Goal: Task Accomplishment & Management: Complete application form

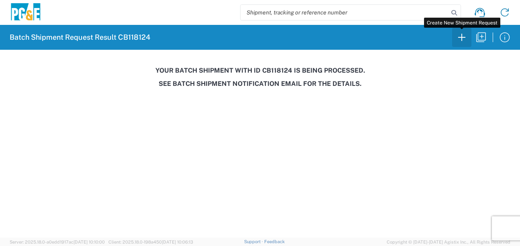
click at [460, 39] on icon "button" at bounding box center [462, 37] width 13 height 13
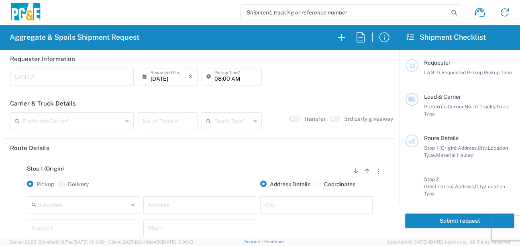
click at [24, 79] on input "text" at bounding box center [72, 76] width 114 height 14
type input "MJON"
click at [217, 78] on input "08:00 AM" at bounding box center [236, 76] width 42 height 14
click at [223, 78] on input "06:00 AM" at bounding box center [236, 76] width 42 height 14
type input "06:30 AM"
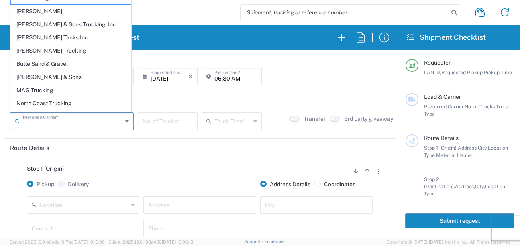
click at [45, 121] on input "text" at bounding box center [73, 121] width 100 height 14
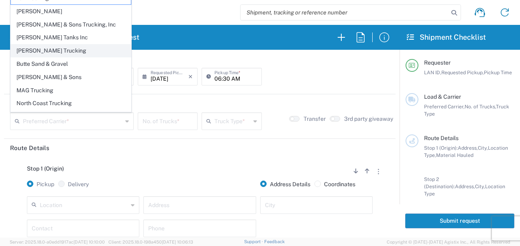
click at [41, 48] on span "[PERSON_NAME] Trucking" at bounding box center [71, 51] width 120 height 12
type input "[PERSON_NAME] Trucking"
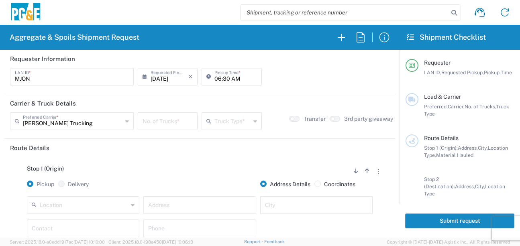
click at [168, 121] on input "number" at bounding box center [168, 121] width 50 height 14
type input "5"
click at [228, 119] on input "text" at bounding box center [233, 121] width 36 height 14
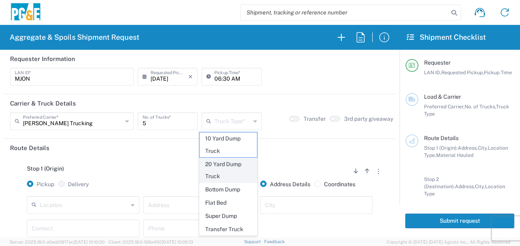
click at [222, 173] on span "20 Yard Dump Truck" at bounding box center [228, 170] width 57 height 25
type input "20 Yard Dump Truck"
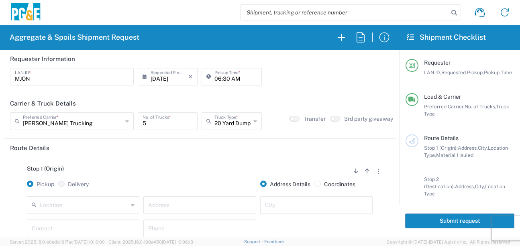
click at [209, 169] on div "Stop 1 (Origin) Add Stop Above Add Stop Below Remove Stop" at bounding box center [200, 173] width 380 height 15
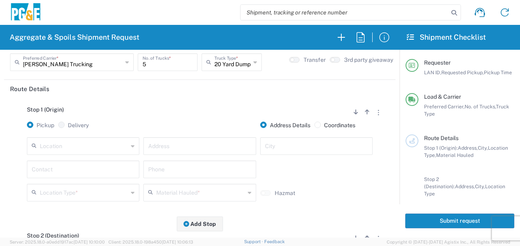
scroll to position [80, 0]
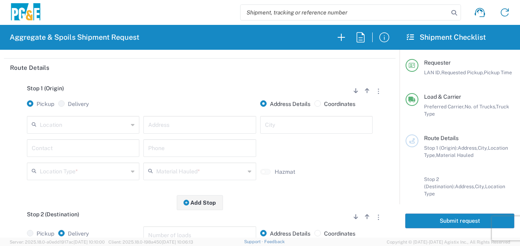
click at [106, 127] on input "text" at bounding box center [84, 124] width 88 height 14
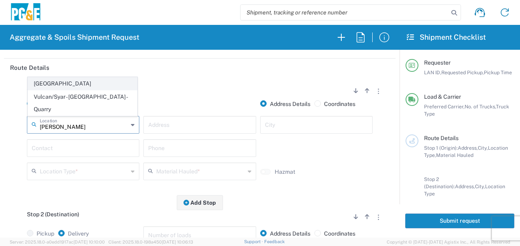
click at [85, 90] on span "[GEOGRAPHIC_DATA]" at bounding box center [82, 84] width 109 height 12
type input "[GEOGRAPHIC_DATA]"
type input "[STREET_ADDRESS]"
type input "[GEOGRAPHIC_DATA]"
type input "Business No Loading Dock"
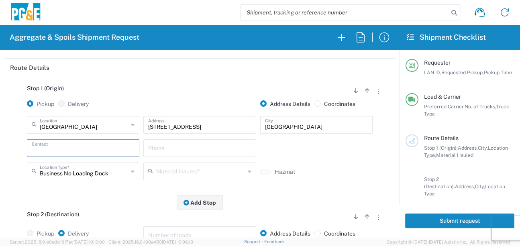
click at [80, 144] on input "text" at bounding box center [83, 148] width 103 height 14
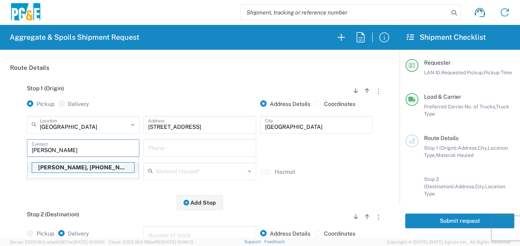
click at [81, 167] on p "[PERSON_NAME], [PHONE_NUMBER]" at bounding box center [83, 168] width 102 height 10
type input "[PERSON_NAME]"
type input "[PHONE_NUMBER]"
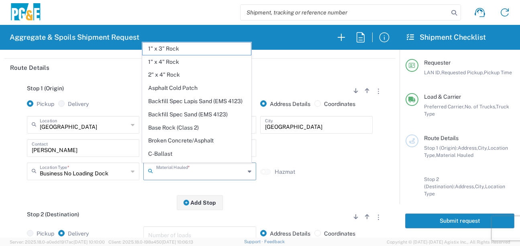
click at [188, 176] on input "text" at bounding box center [200, 171] width 88 height 14
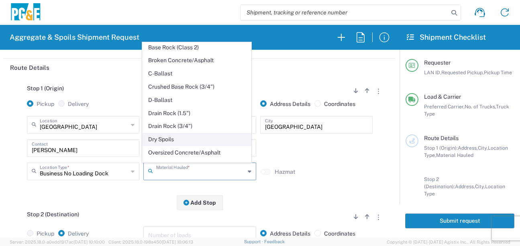
click at [159, 146] on span "Dry Spoils" at bounding box center [197, 139] width 109 height 12
type input "Dry Spoils"
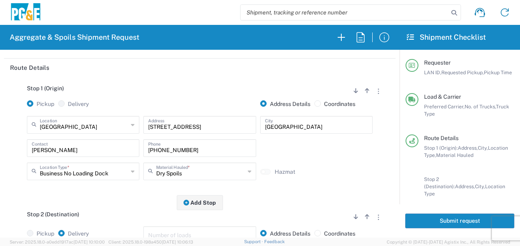
click at [134, 197] on div "Stop 1 (Origin) Add Stop Above Add Stop Below Remove Stop Pickup Delivery Addre…" at bounding box center [200, 140] width 380 height 126
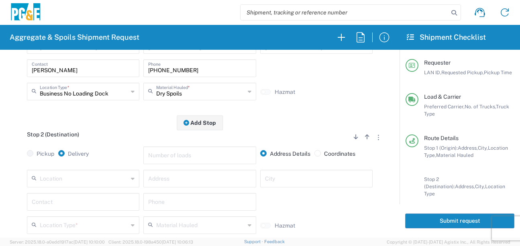
scroll to position [161, 0]
click at [99, 177] on input "text" at bounding box center [84, 178] width 88 height 14
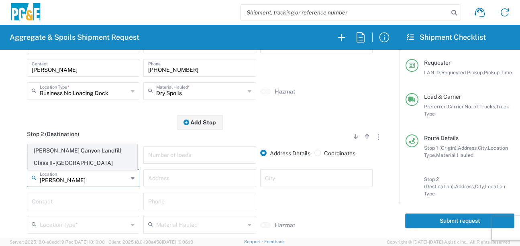
click at [89, 151] on span "[PERSON_NAME] Canyon Landfill Class II - [GEOGRAPHIC_DATA]" at bounding box center [82, 157] width 109 height 25
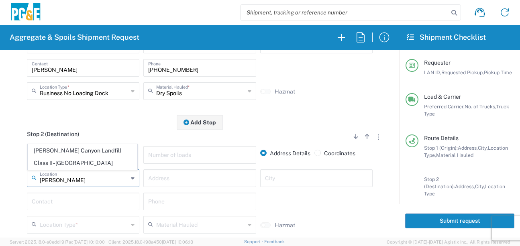
type input "[PERSON_NAME] Canyon Landfill Class II - [GEOGRAPHIC_DATA]"
type input "[STREET_ADDRESS][PERSON_NAME]"
type input "[GEOGRAPHIC_DATA]"
type input "Landfill"
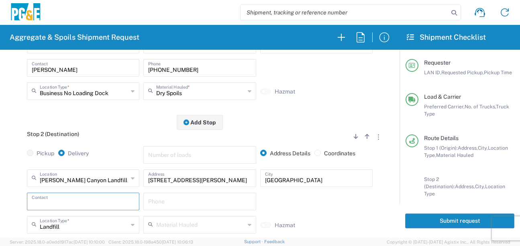
click at [75, 202] on input "text" at bounding box center [83, 201] width 103 height 14
type input "<"
click at [69, 222] on p "[PERSON_NAME], [PHONE_NUMBER]" at bounding box center [83, 221] width 102 height 10
type input "[PERSON_NAME]"
type input "[PHONE_NUMBER]"
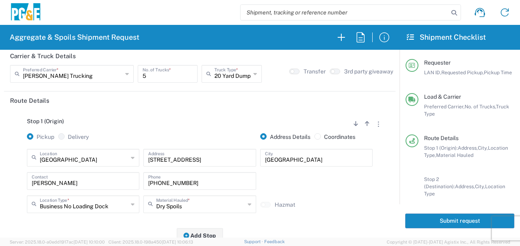
scroll to position [0, 0]
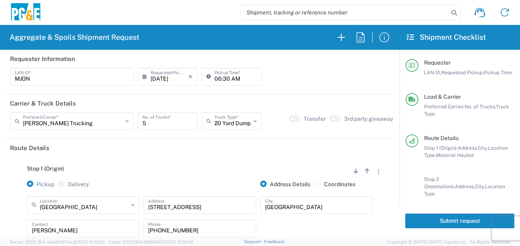
click at [460, 219] on button "Submit request" at bounding box center [459, 221] width 109 height 15
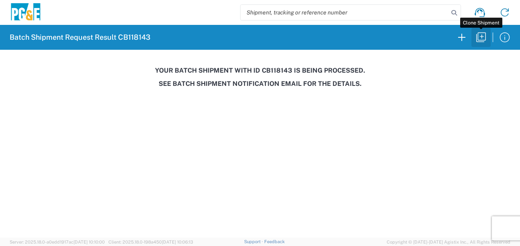
click at [482, 37] on icon "button" at bounding box center [481, 38] width 10 height 10
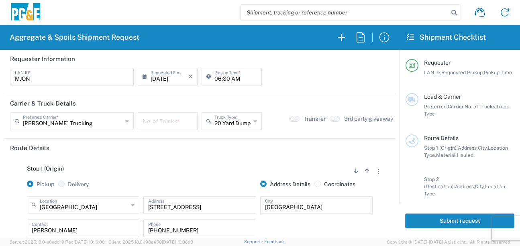
click at [216, 78] on input "06:30 AM" at bounding box center [236, 76] width 42 height 14
click at [223, 78] on input "07:30 AM" at bounding box center [236, 76] width 42 height 14
type input "07:00 AM"
click at [168, 119] on input "number" at bounding box center [168, 121] width 50 height 14
type input "5"
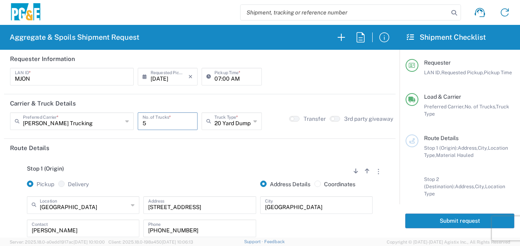
drag, startPoint x: 168, startPoint y: 153, endPoint x: 168, endPoint y: 149, distance: 4.0
click at [168, 151] on header "Route Details" at bounding box center [200, 148] width 392 height 18
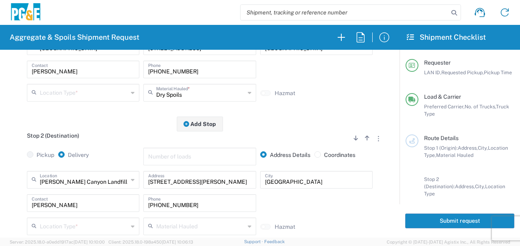
scroll to position [161, 0]
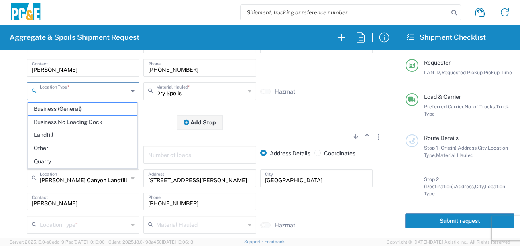
click at [76, 93] on input "text" at bounding box center [84, 91] width 88 height 14
click at [61, 127] on span "Business No Loading Dock" at bounding box center [82, 122] width 109 height 12
type input "Business No Loading Dock"
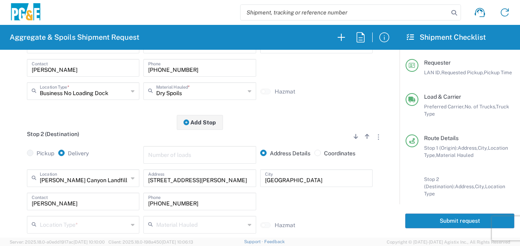
click at [129, 128] on div "Stop 2 (Destination) Add Stop Above Add Stop Below Remove Stop Pickup Delivery …" at bounding box center [200, 190] width 380 height 134
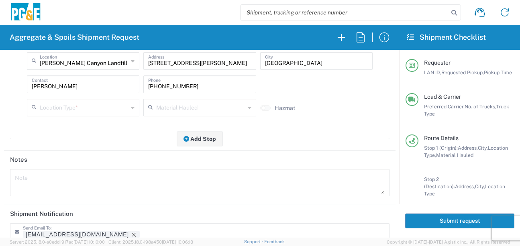
scroll to position [281, 0]
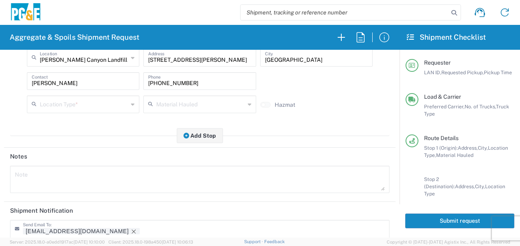
click at [80, 112] on div "Location Type *" at bounding box center [83, 105] width 112 height 18
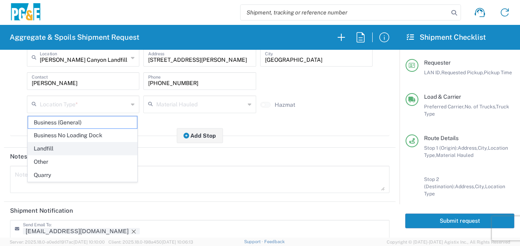
click at [44, 151] on span "Landfill" at bounding box center [82, 149] width 109 height 12
type input "Landfill"
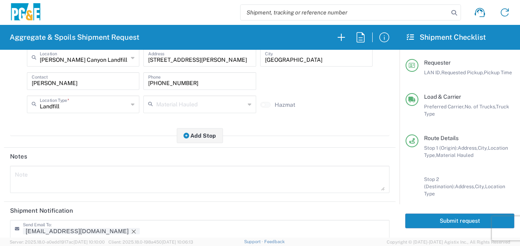
click at [89, 136] on div "Stop 2 (Destination) Add Stop Above Add Stop Below Remove Stop Pickup Delivery …" at bounding box center [200, 69] width 380 height 134
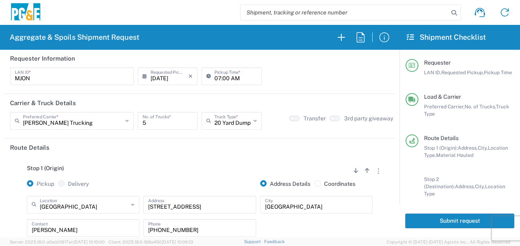
scroll to position [0, 0]
click at [443, 223] on button "Submit request" at bounding box center [459, 221] width 109 height 15
